Goal: Task Accomplishment & Management: Manage account settings

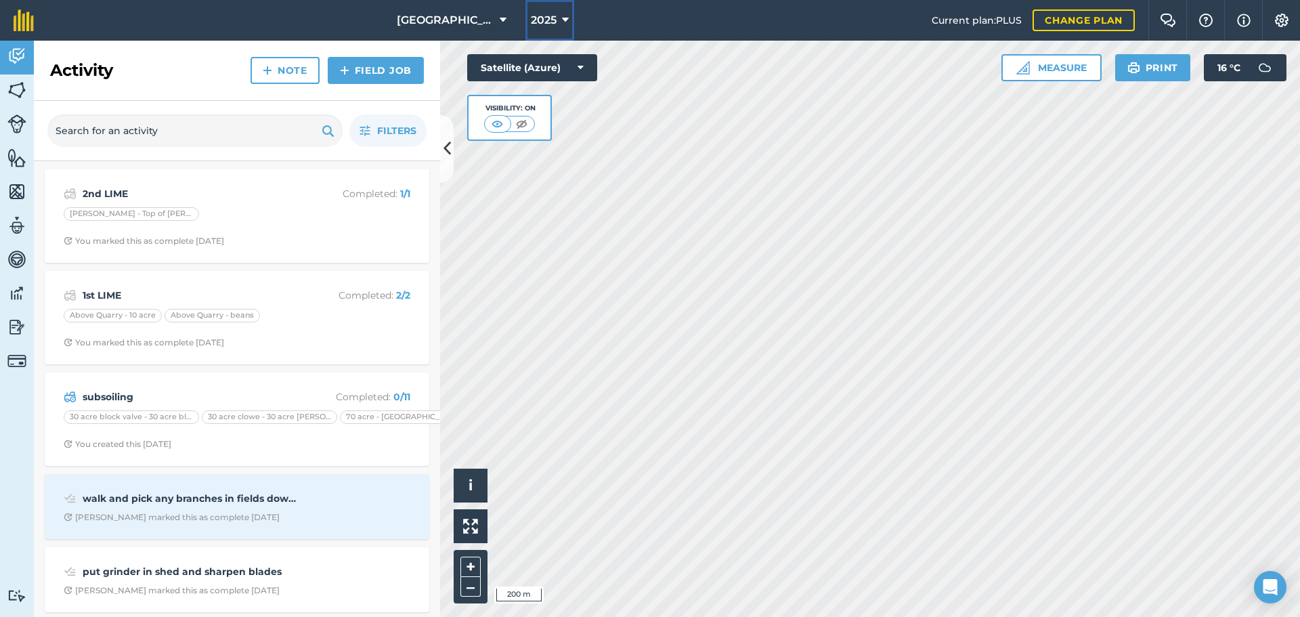
click at [551, 22] on span "2025" at bounding box center [544, 20] width 26 height 16
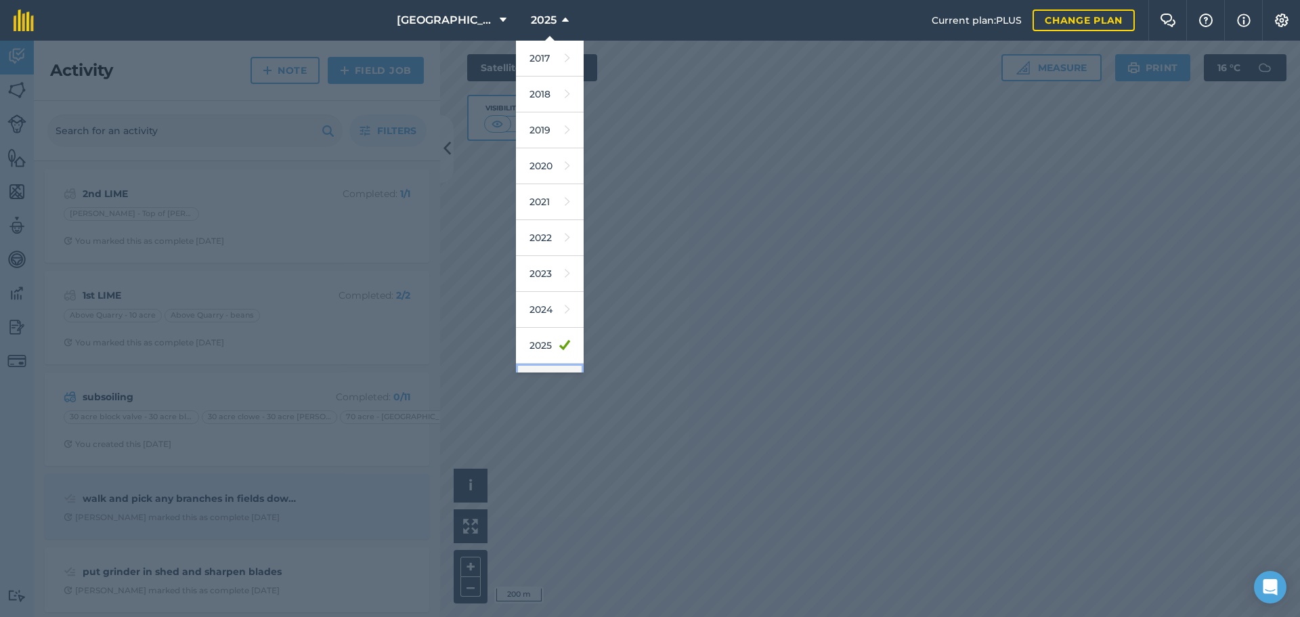
click at [525, 364] on link "2026" at bounding box center [550, 382] width 68 height 36
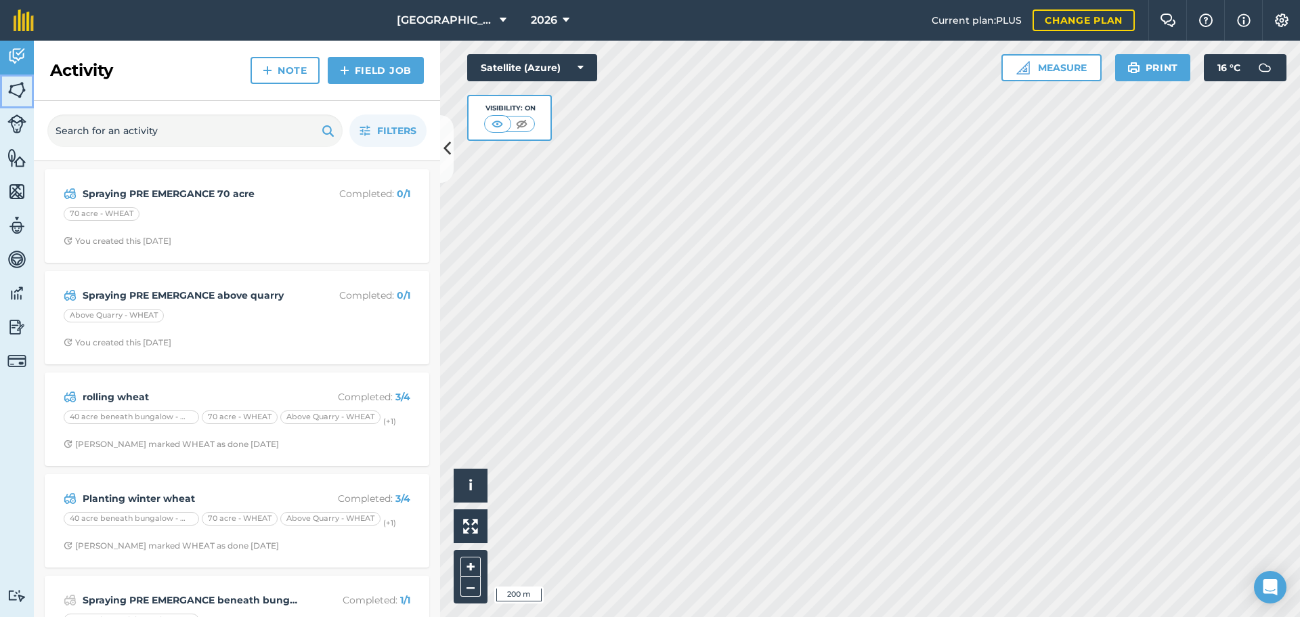
click at [19, 89] on img at bounding box center [16, 90] width 19 height 20
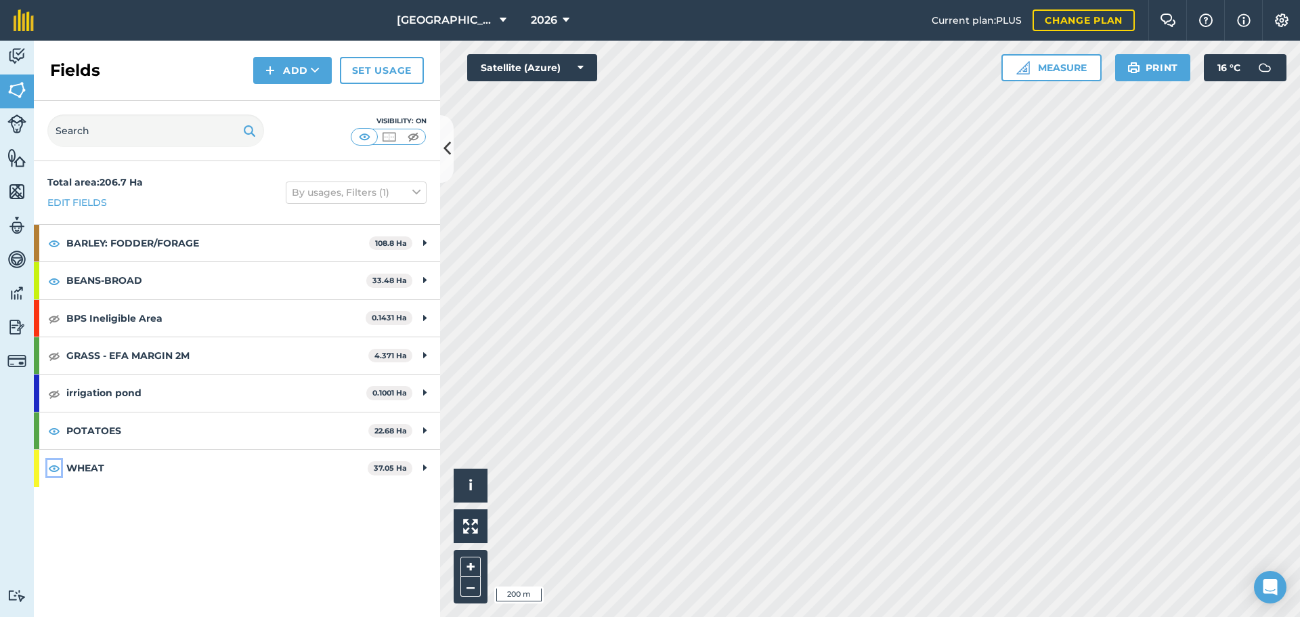
click at [53, 472] on img at bounding box center [54, 468] width 12 height 16
click at [51, 278] on img at bounding box center [54, 281] width 12 height 16
click at [50, 242] on div "BARLEY: FODDER/FORAGE 108.8 Ha" at bounding box center [237, 243] width 406 height 37
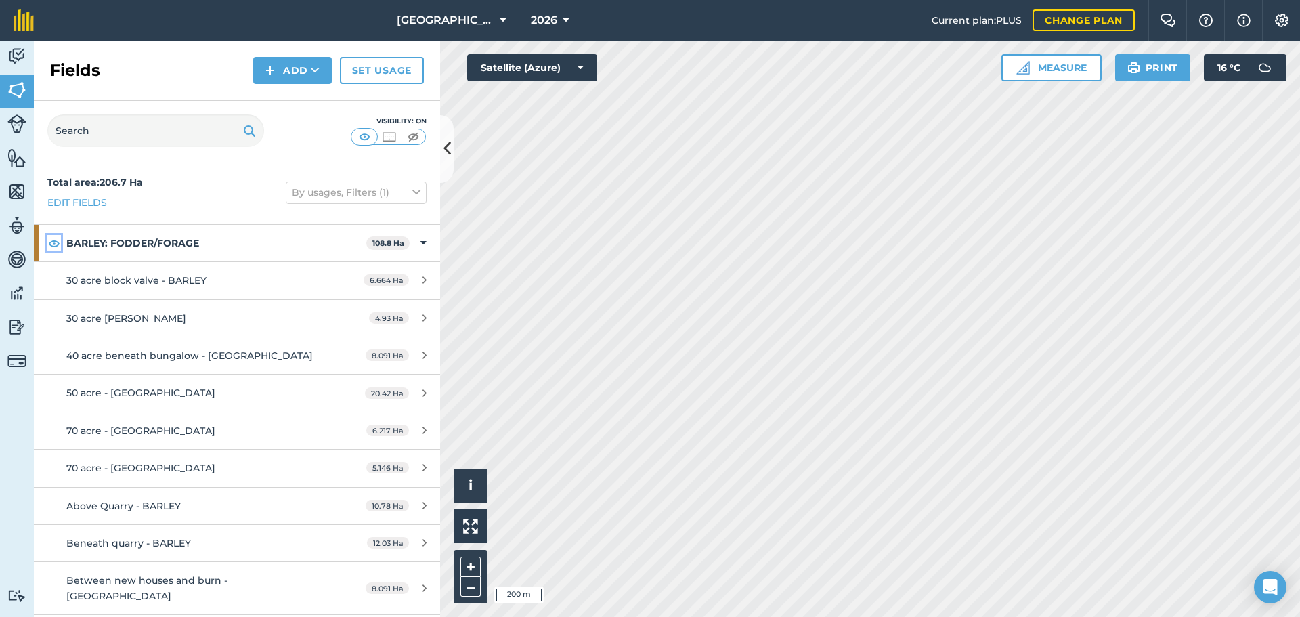
click at [53, 242] on img at bounding box center [54, 243] width 12 height 16
click at [131, 229] on strong "BARLEY: FODDER/FORAGE" at bounding box center [216, 243] width 300 height 37
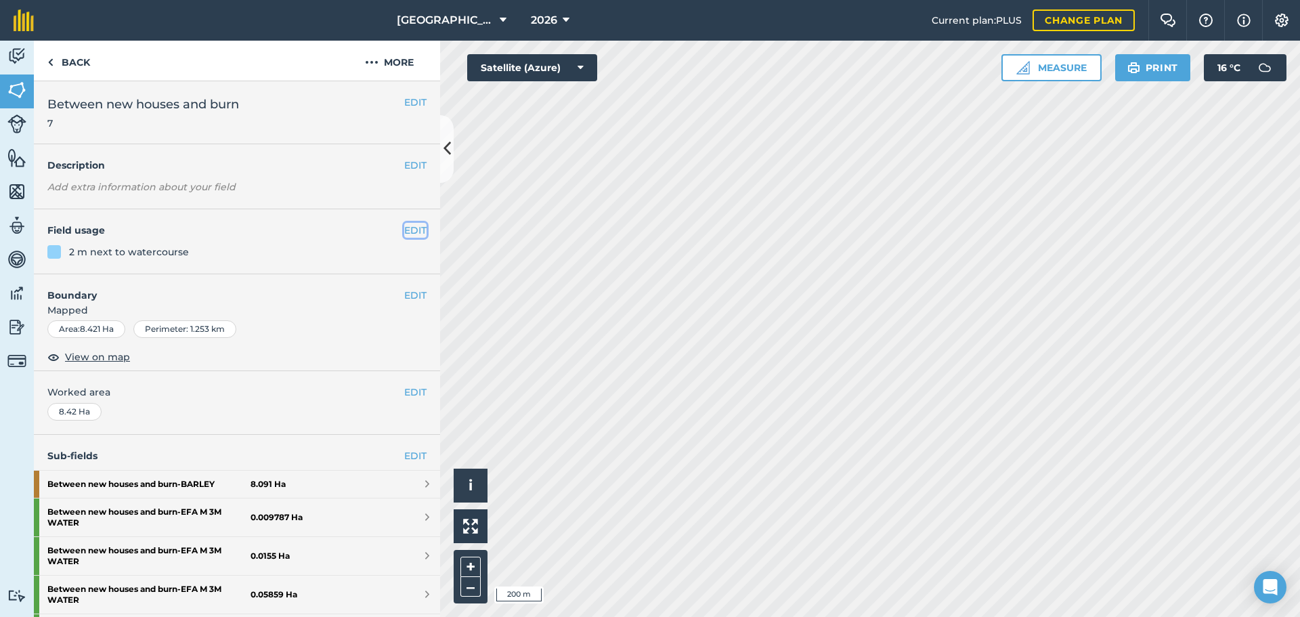
click at [404, 230] on button "EDIT" at bounding box center [415, 230] width 22 height 15
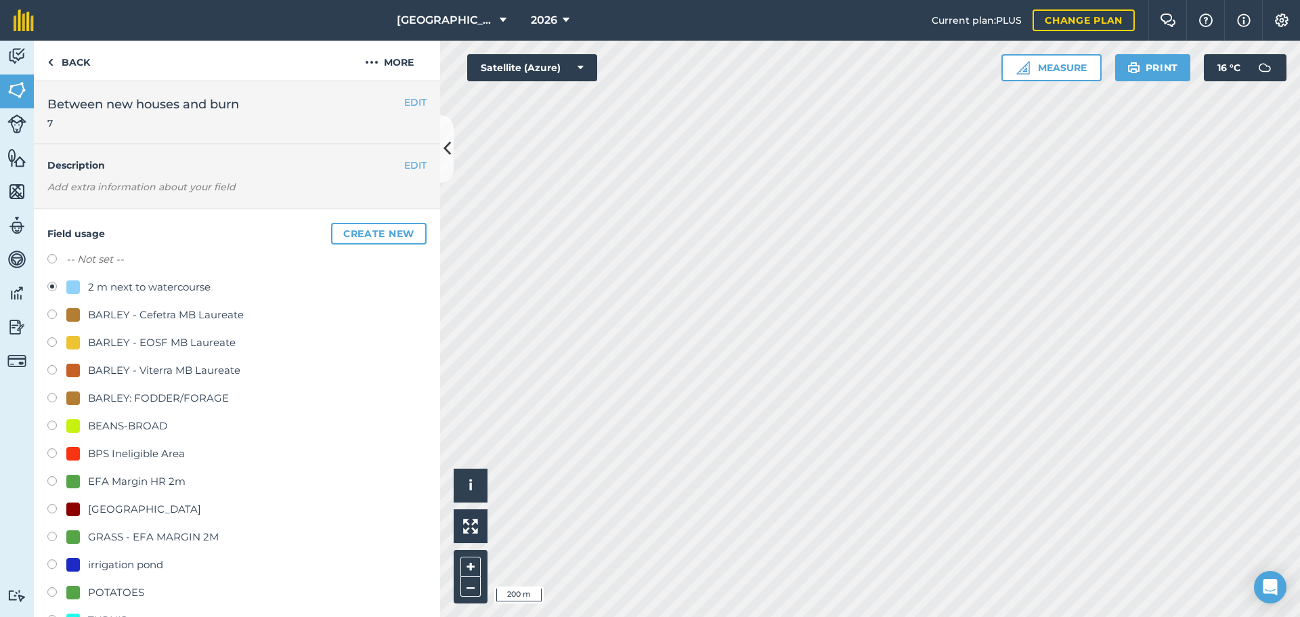
click at [87, 258] on label "-- Not set --" at bounding box center [95, 259] width 58 height 16
radio input "true"
radio input "false"
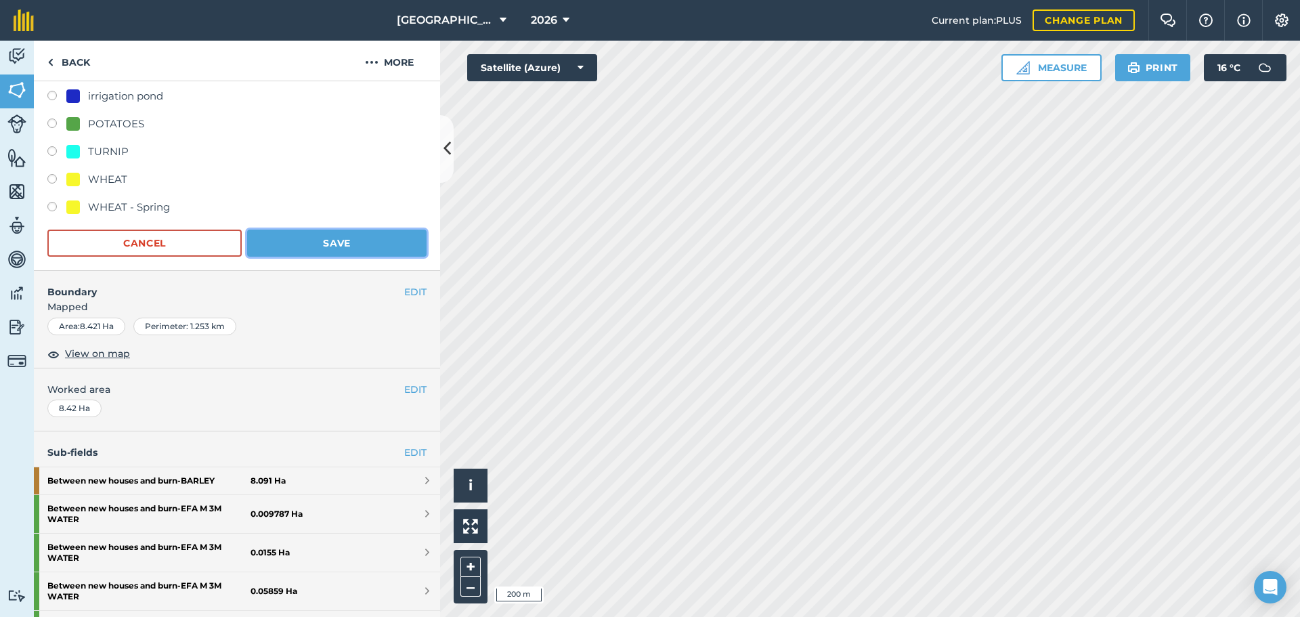
click at [330, 240] on button "Save" at bounding box center [336, 242] width 179 height 27
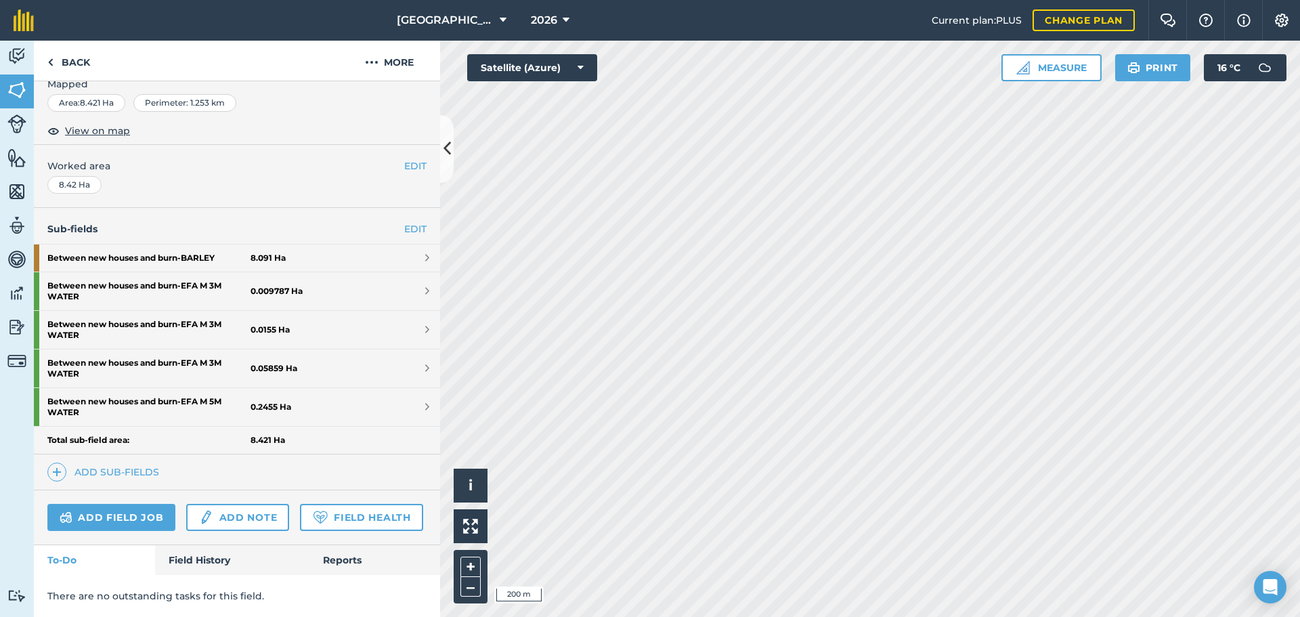
scroll to position [263, 0]
click at [66, 55] on link "Back" at bounding box center [69, 61] width 70 height 40
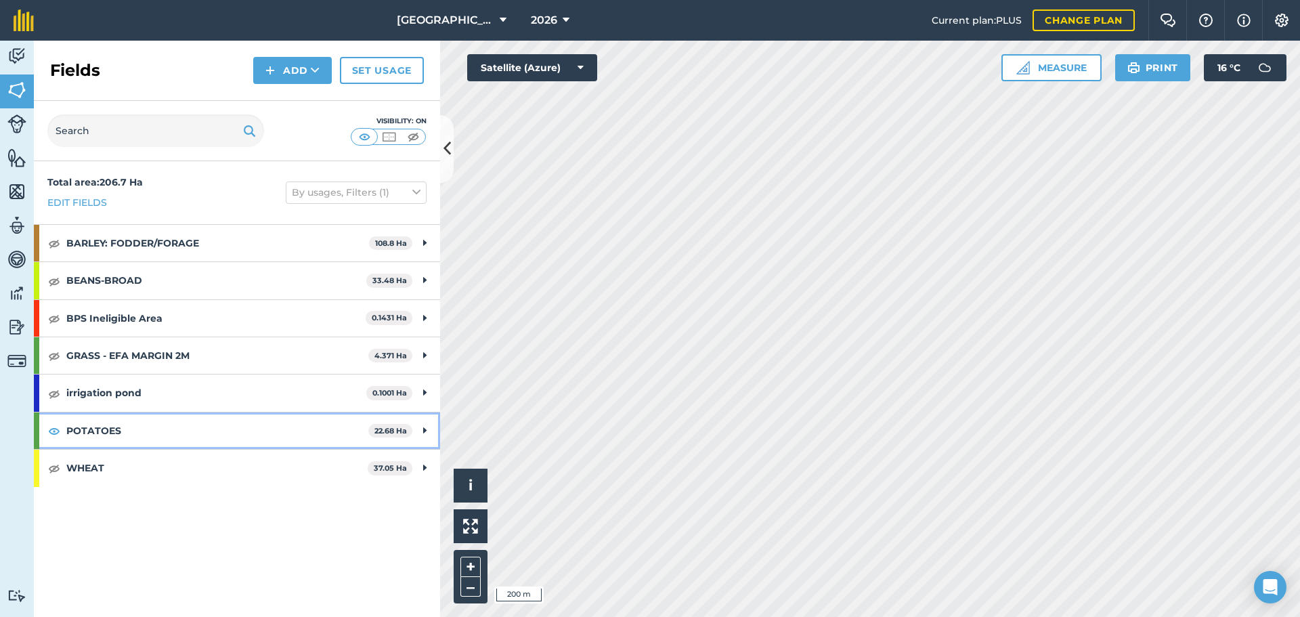
click at [223, 435] on strong "POTATOES" at bounding box center [217, 430] width 302 height 37
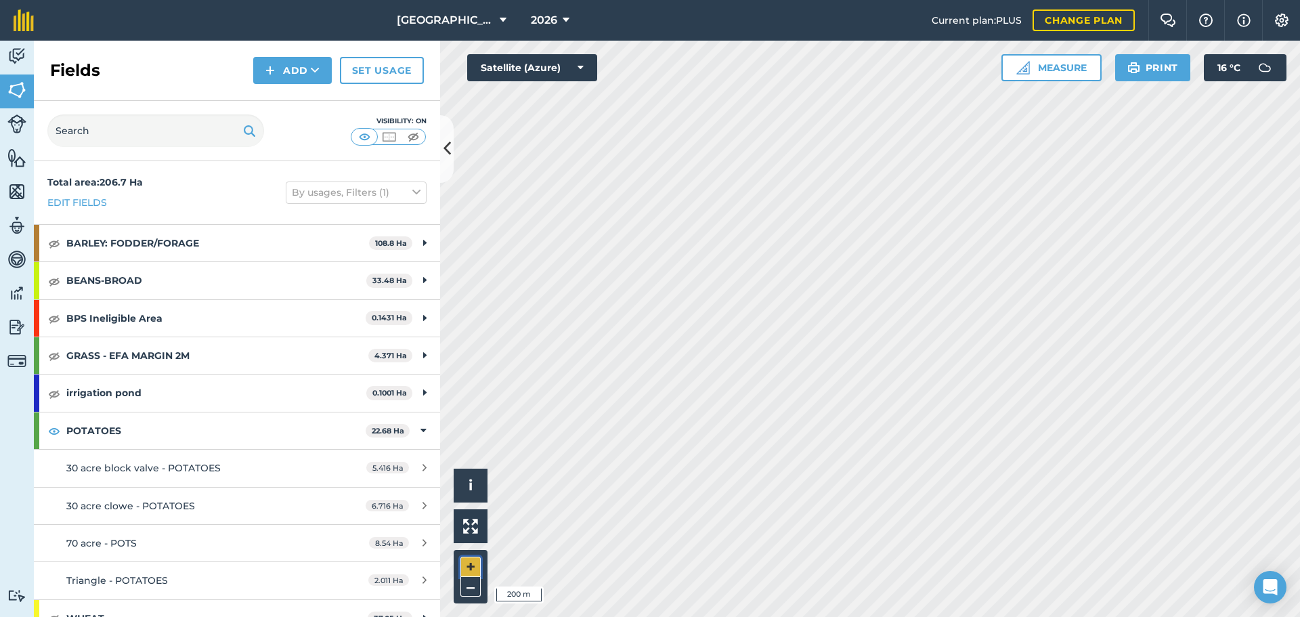
click at [464, 561] on button "+" at bounding box center [470, 566] width 20 height 20
click at [1282, 30] on button "Settings" at bounding box center [1281, 20] width 38 height 41
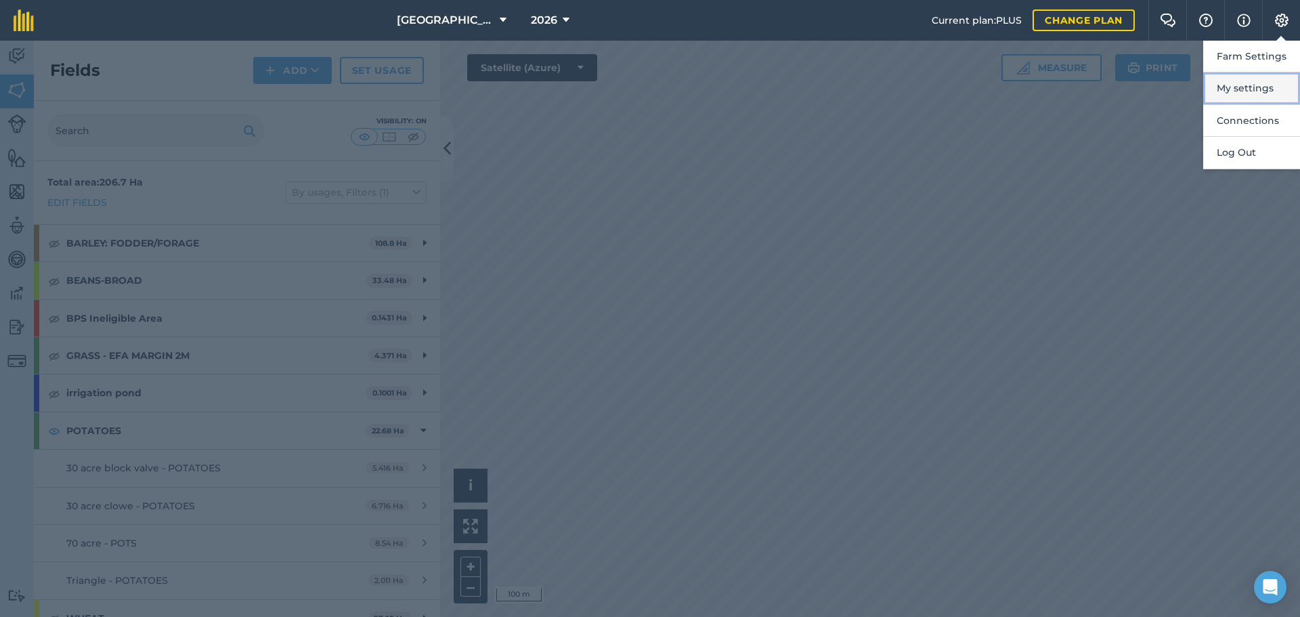
click at [1213, 89] on button "My settings" at bounding box center [1251, 88] width 97 height 32
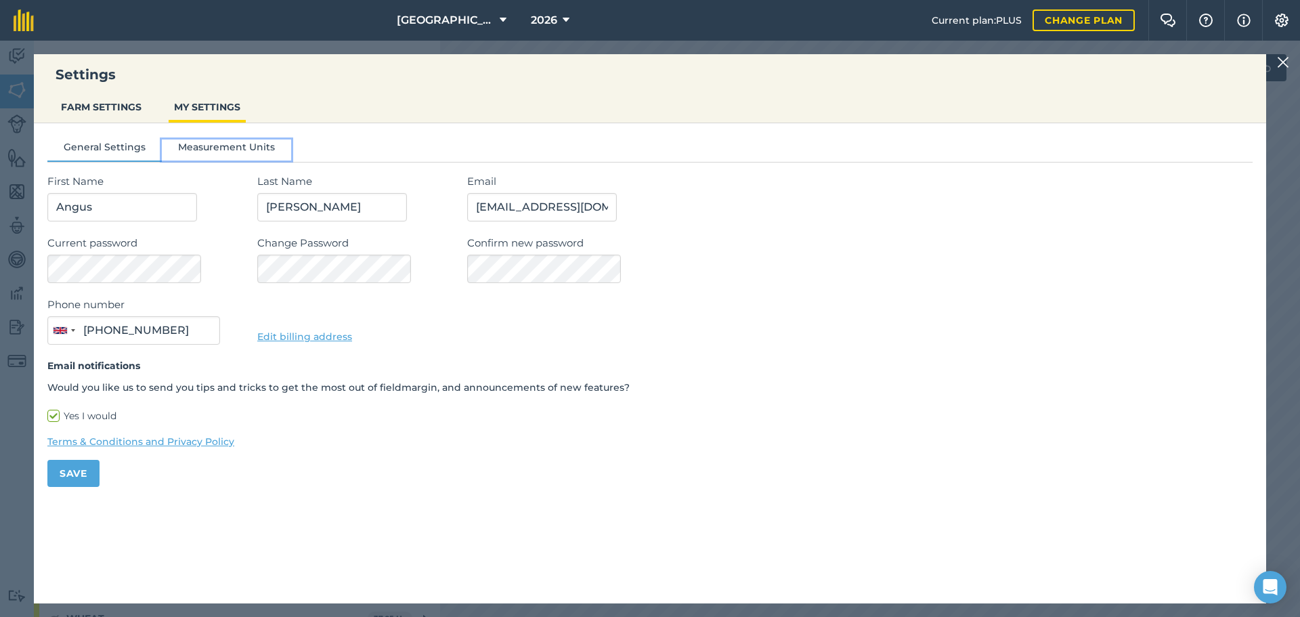
drag, startPoint x: 238, startPoint y: 160, endPoint x: 241, endPoint y: 167, distance: 7.6
click at [238, 160] on button "Measurement Units" at bounding box center [226, 149] width 129 height 20
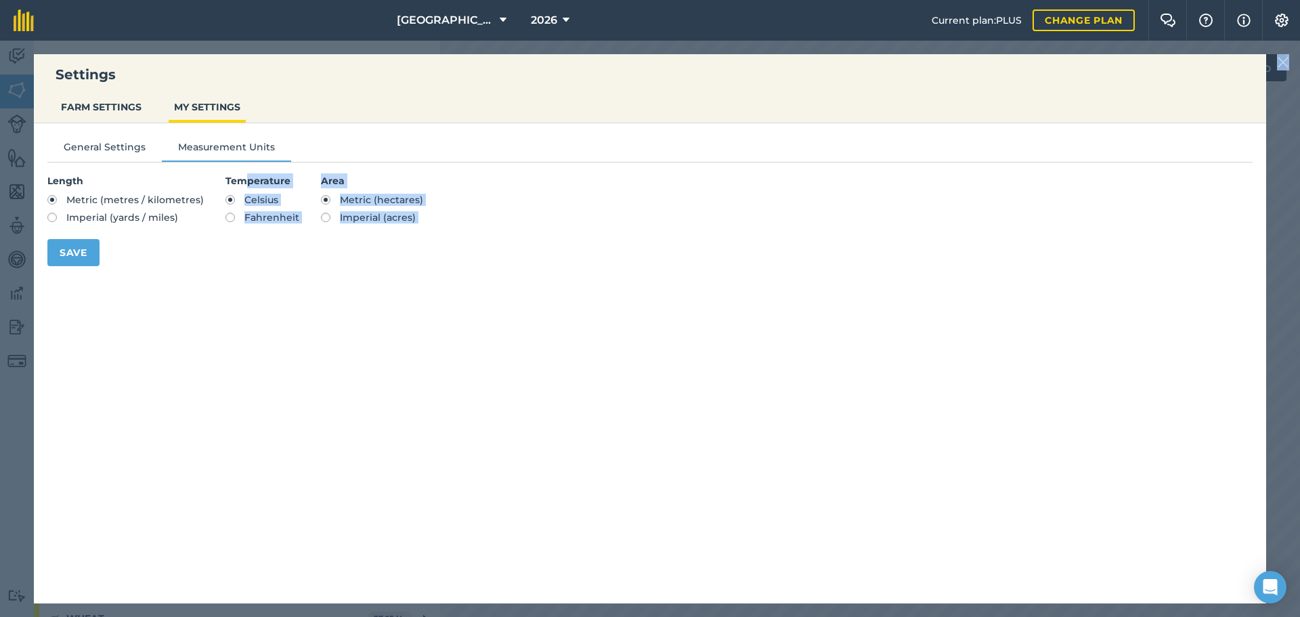
drag, startPoint x: 275, startPoint y: 205, endPoint x: 327, endPoint y: 257, distance: 73.7
click at [314, 250] on form "Length Metric (metres / kilometres) Imperial (yards / miles) Temperature Celsiu…" at bounding box center [649, 219] width 1205 height 93
click at [321, 218] on label "Imperial (acres)" at bounding box center [372, 217] width 102 height 9
radio input "true"
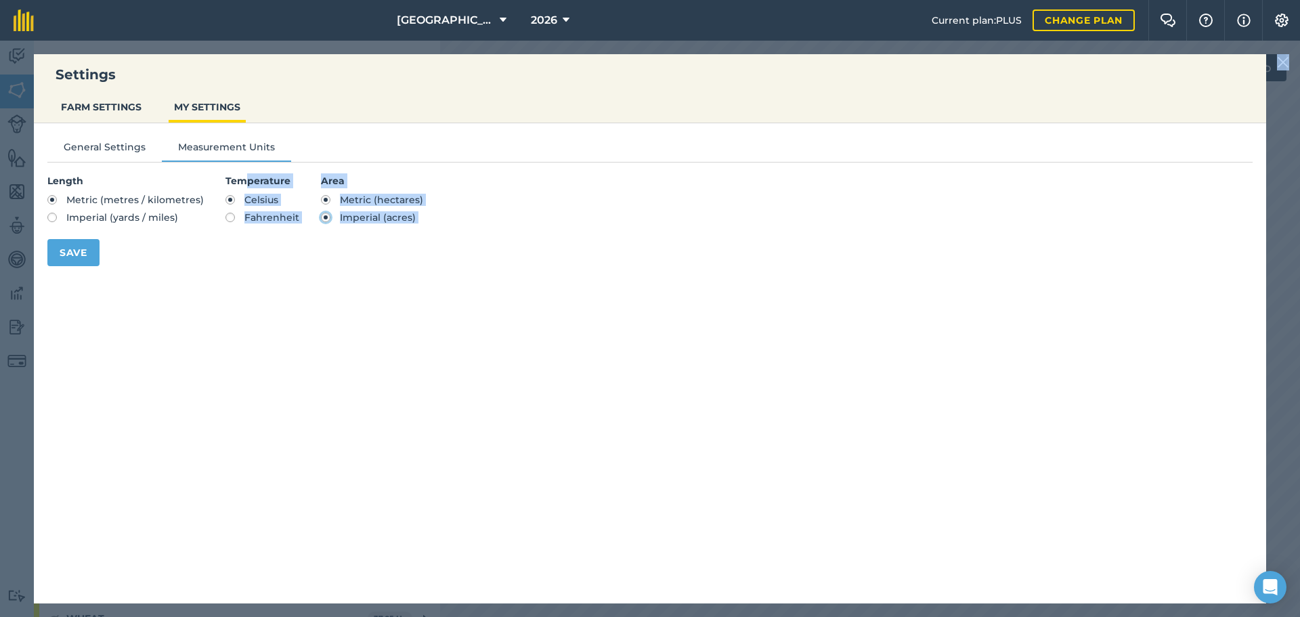
radio input "false"
click at [62, 257] on button "Save" at bounding box center [73, 252] width 52 height 27
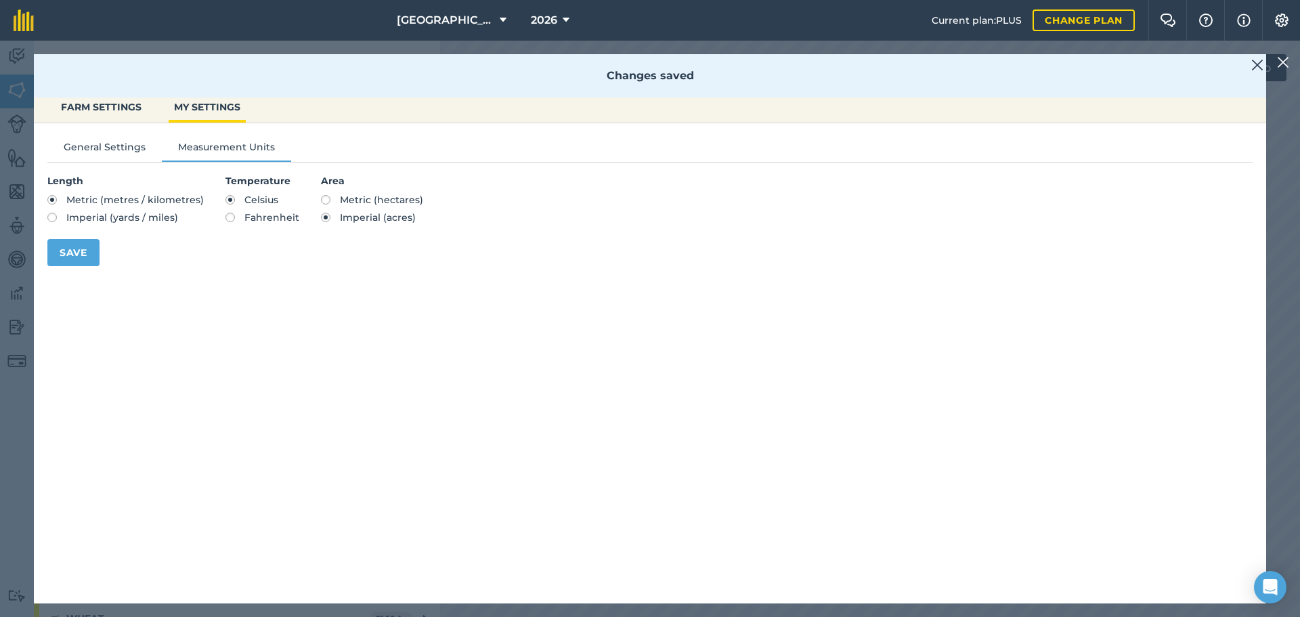
click at [1, 260] on div "Settings FARM SETTINGS MY SETTINGS Changes saved General Settings Measurement U…" at bounding box center [650, 329] width 1300 height 576
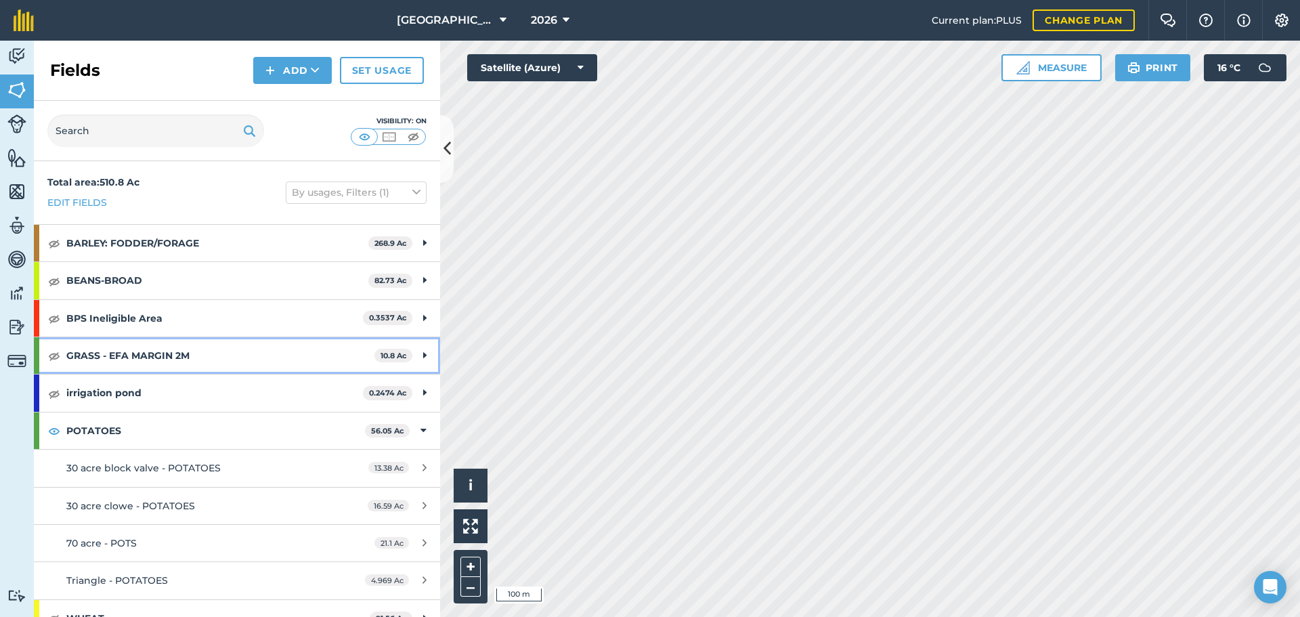
click at [129, 351] on strong "GRASS - EFA MARGIN 2M" at bounding box center [220, 355] width 308 height 37
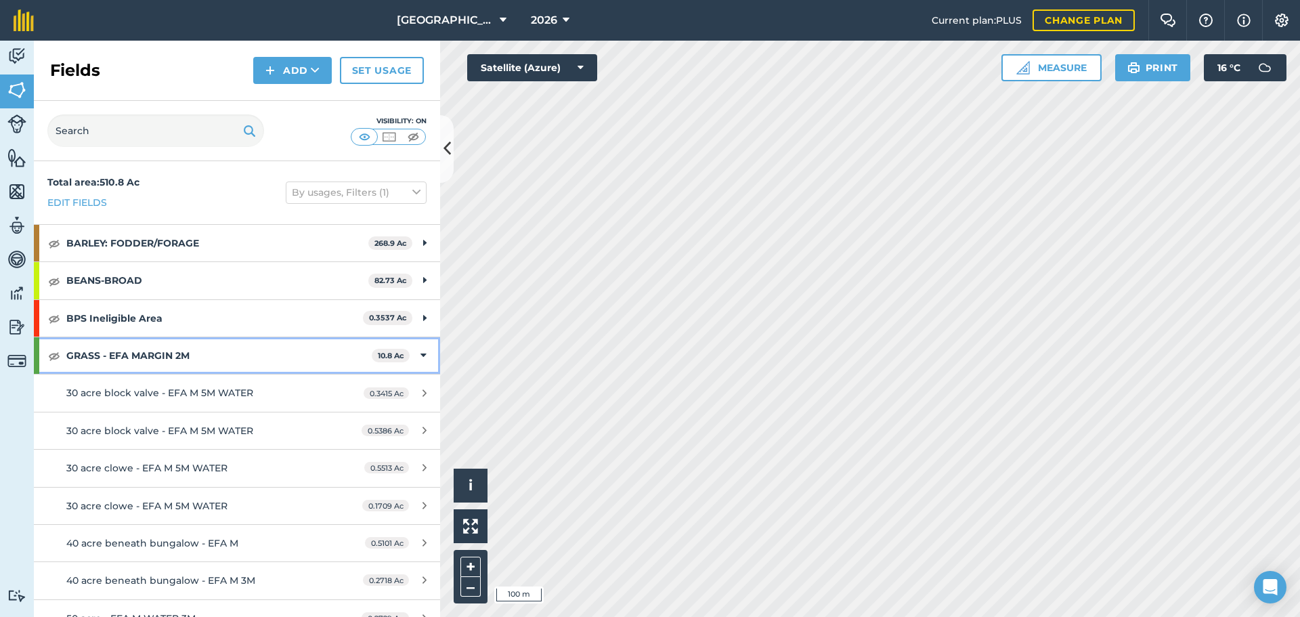
click at [129, 351] on strong "GRASS - EFA MARGIN 2M" at bounding box center [218, 355] width 305 height 37
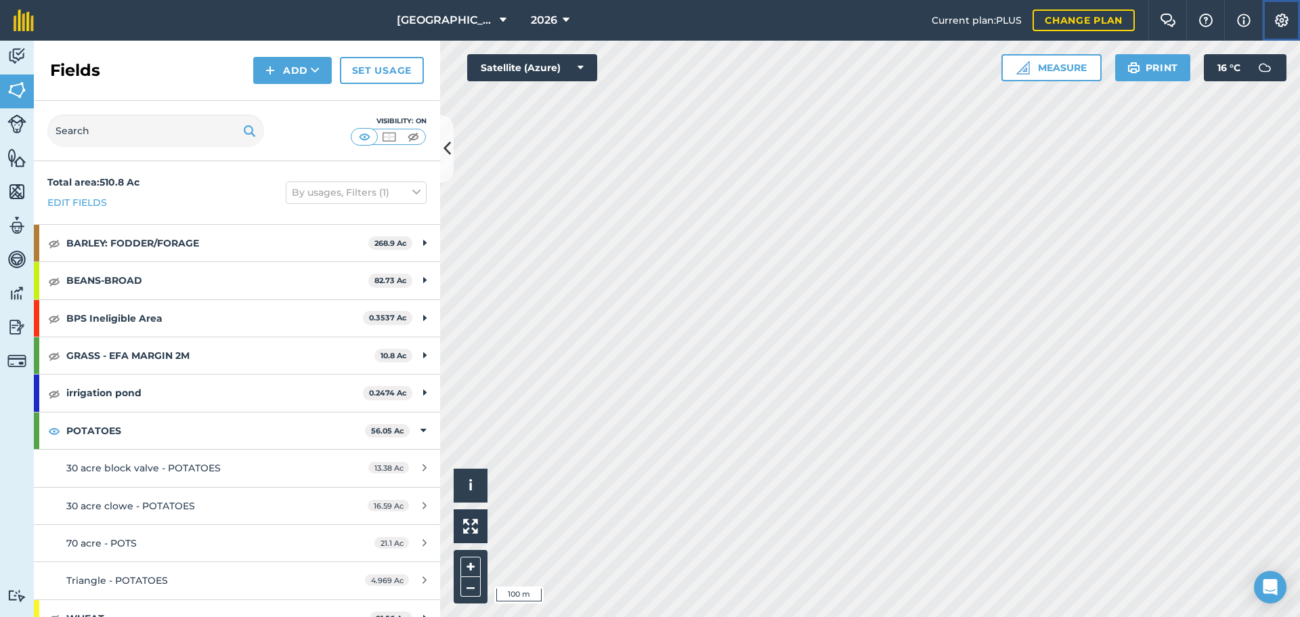
click at [1268, 16] on button "Settings" at bounding box center [1281, 20] width 38 height 41
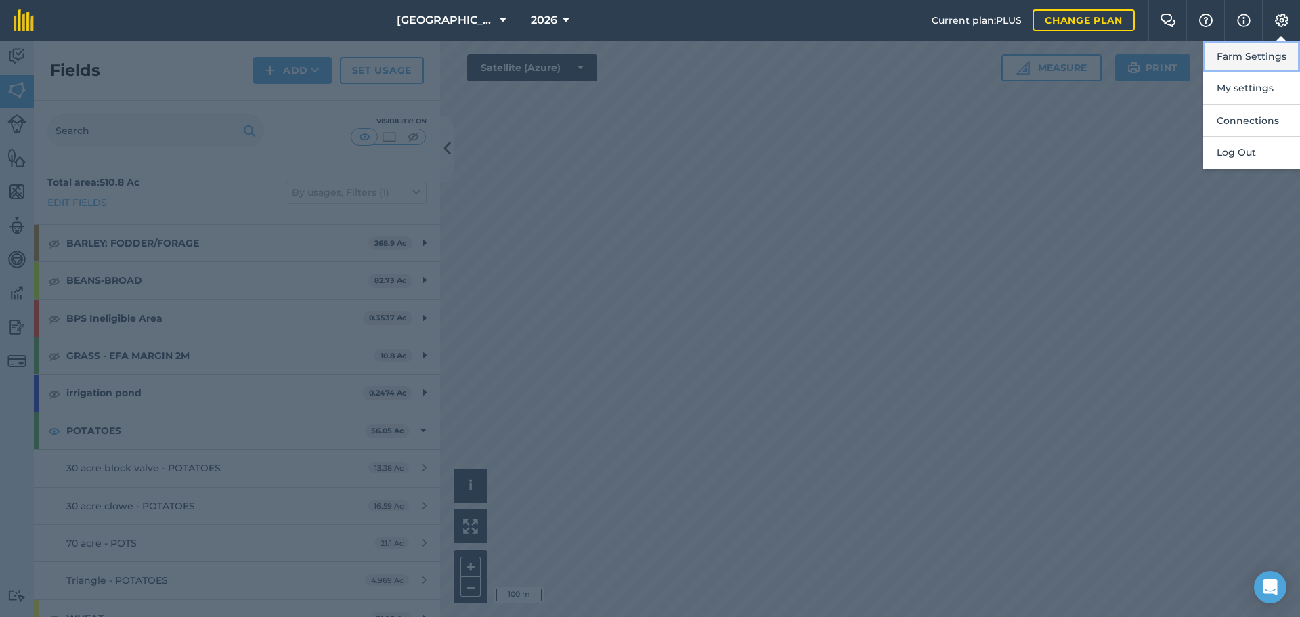
click at [1249, 64] on button "Farm Settings" at bounding box center [1251, 57] width 97 height 32
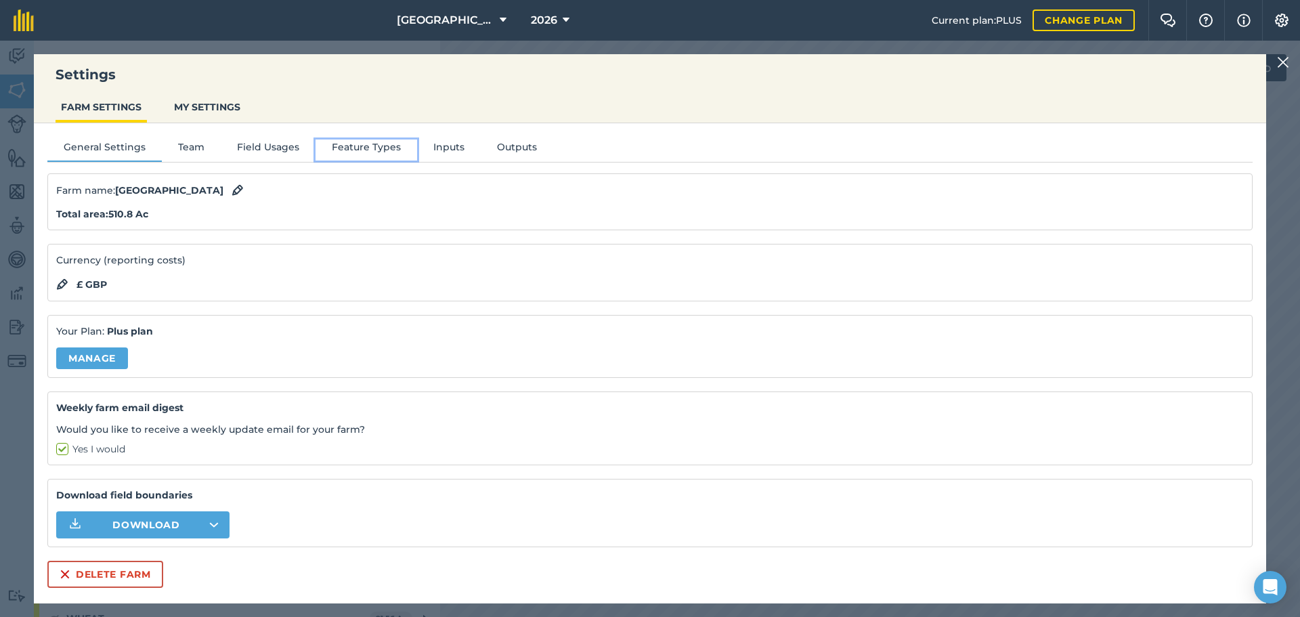
click at [378, 149] on button "Feature Types" at bounding box center [366, 149] width 102 height 20
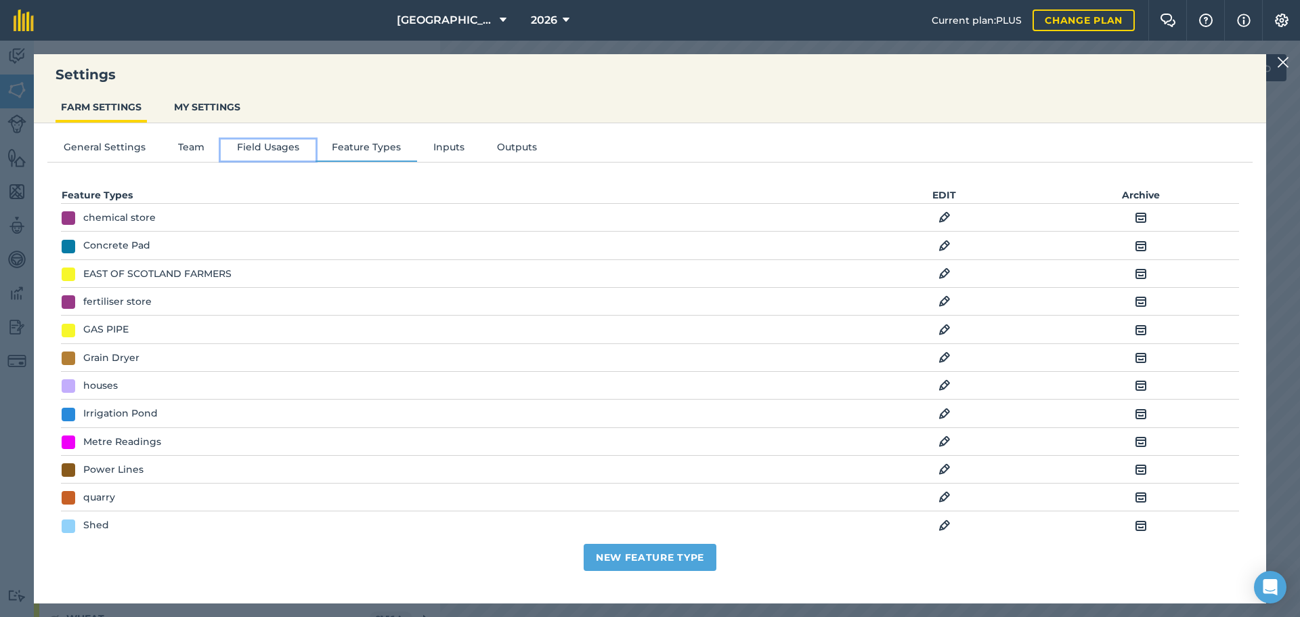
click at [285, 139] on button "Field Usages" at bounding box center [268, 149] width 95 height 20
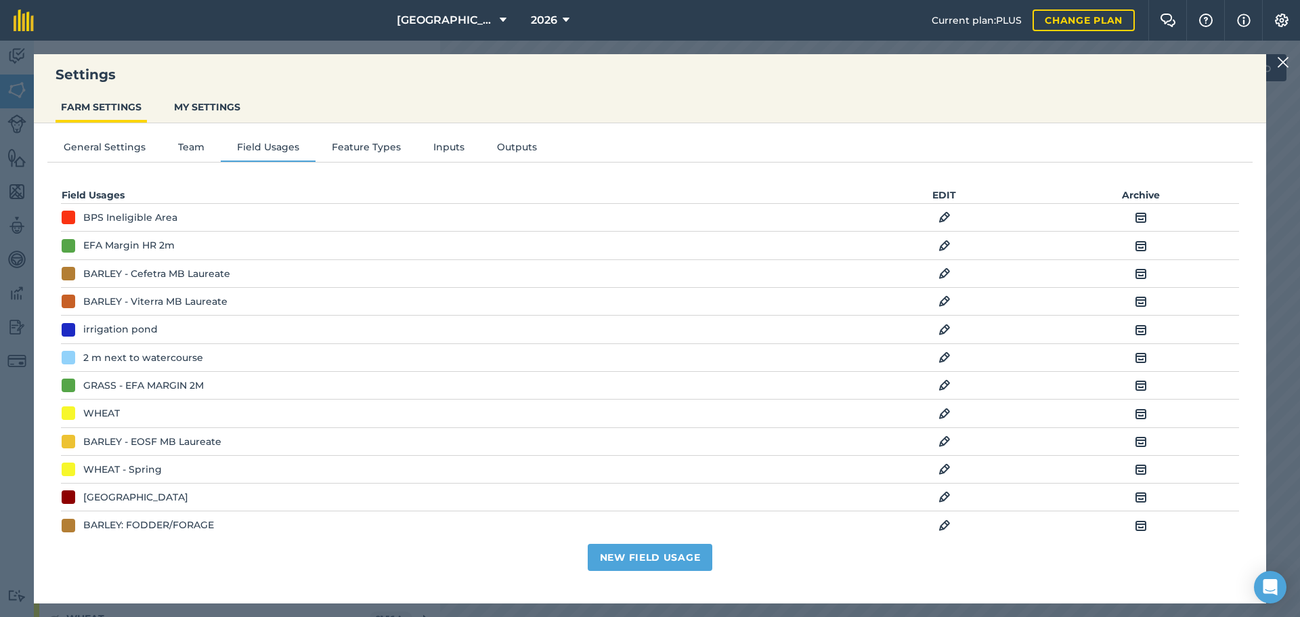
click at [938, 387] on img at bounding box center [944, 385] width 12 height 16
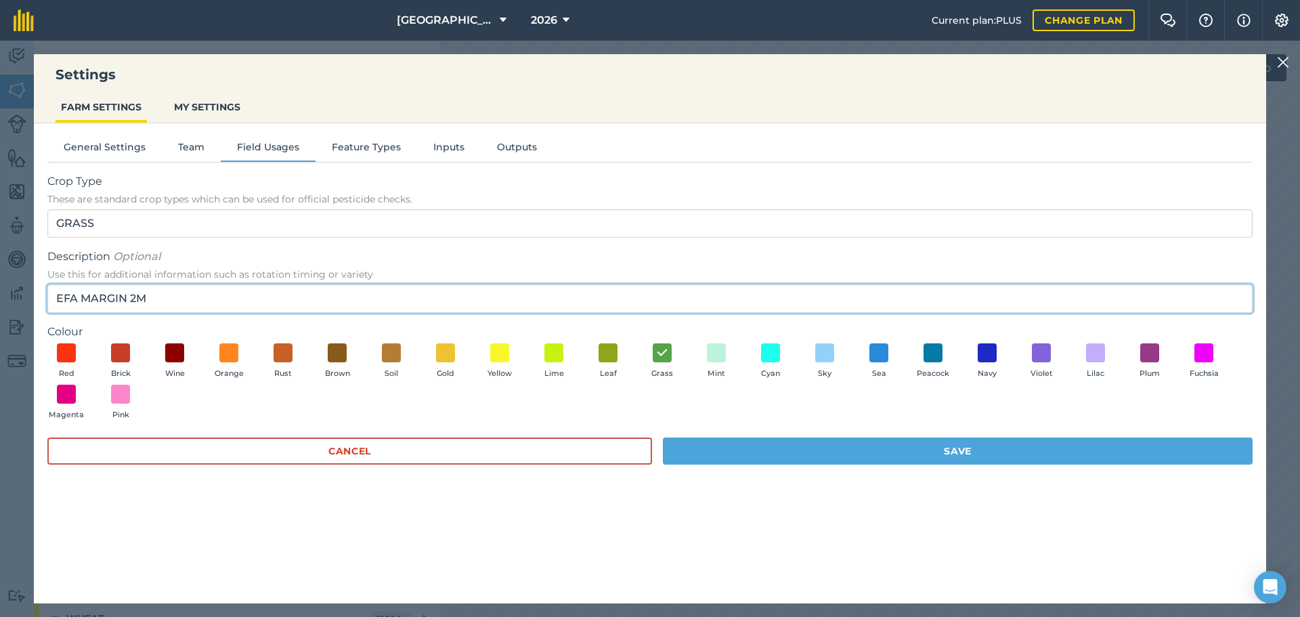
click at [531, 293] on input "EFA MARGIN 2M" at bounding box center [649, 298] width 1205 height 28
type input "EFA MARGIN"
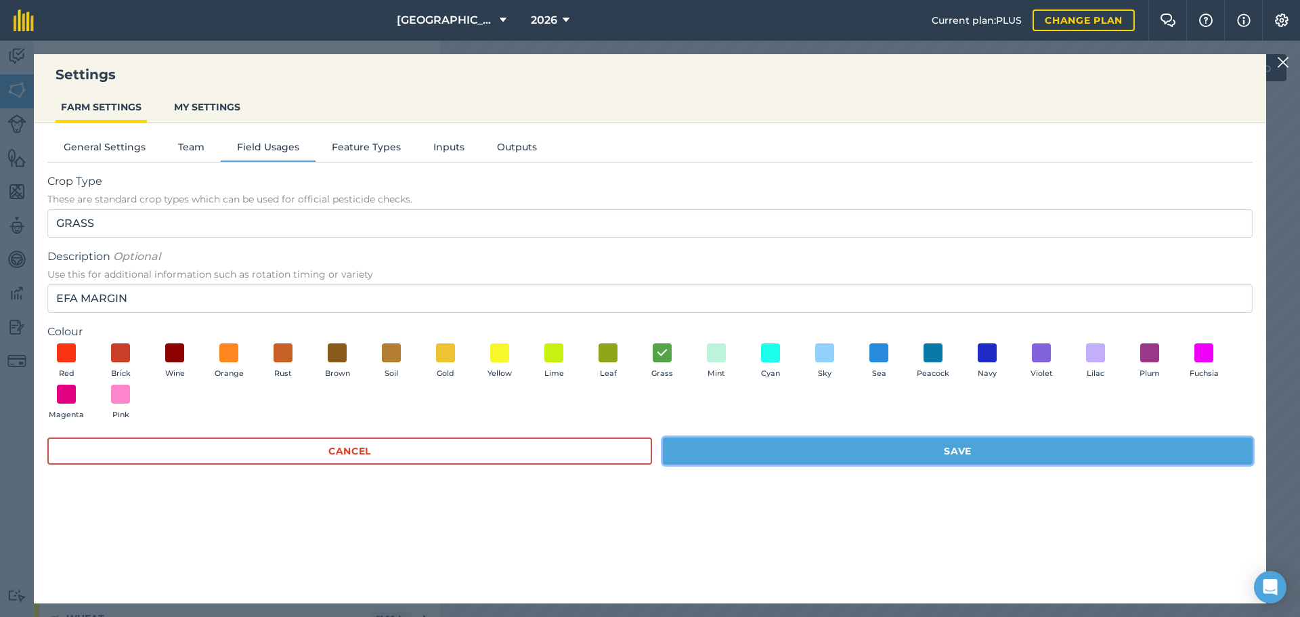
click at [683, 450] on button "Save" at bounding box center [958, 450] width 590 height 27
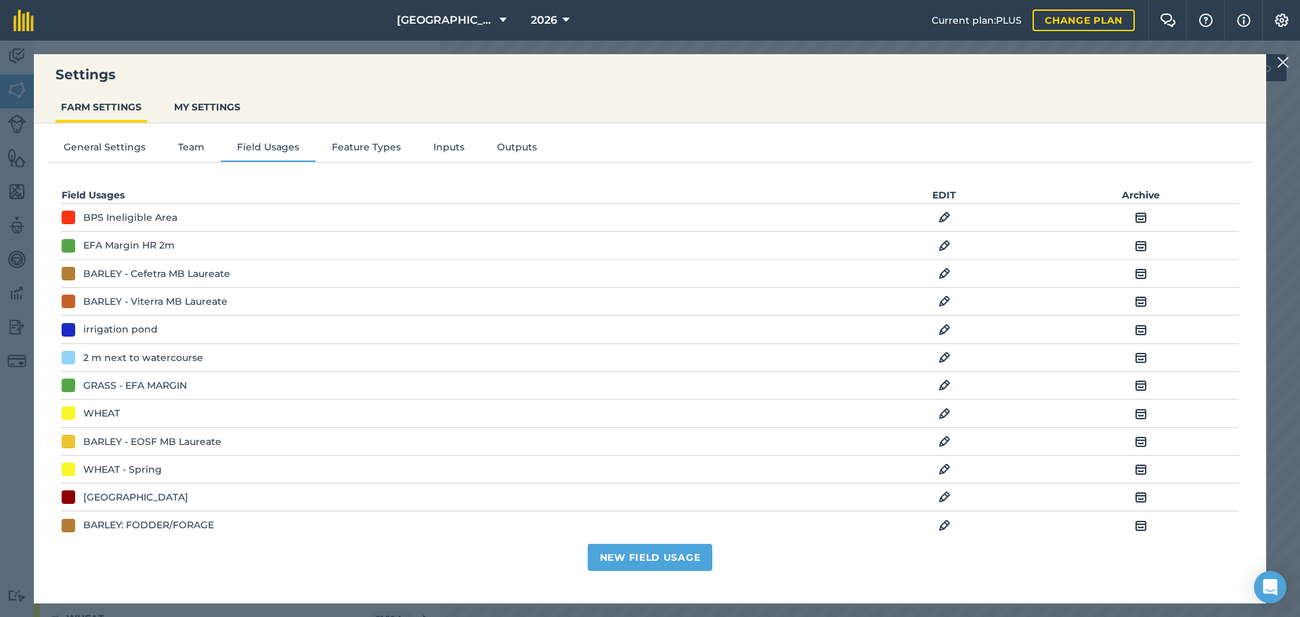
click at [1279, 59] on img at bounding box center [1283, 62] width 12 height 16
